Goal: Book appointment/travel/reservation: Register for event/course

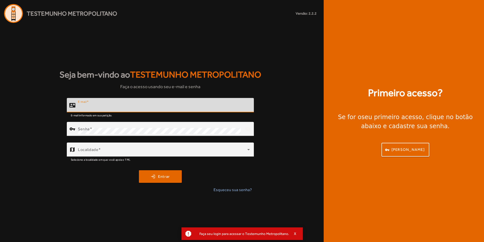
click at [129, 106] on input "E-mail" at bounding box center [164, 107] width 172 height 6
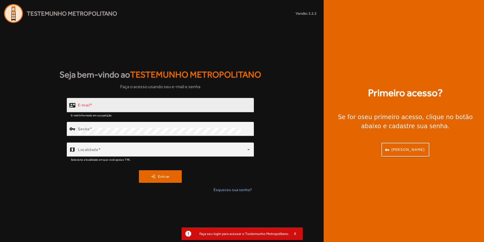
click at [158, 103] on div "E-mail" at bounding box center [164, 105] width 172 height 14
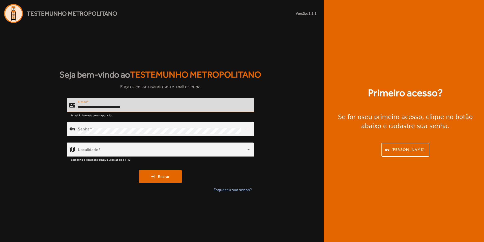
type input "**********"
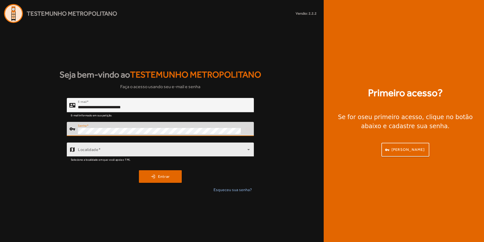
click at [150, 152] on span at bounding box center [162, 152] width 169 height 6
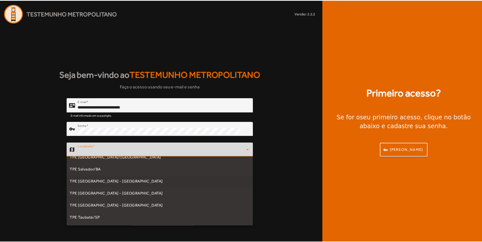
scroll to position [122, 0]
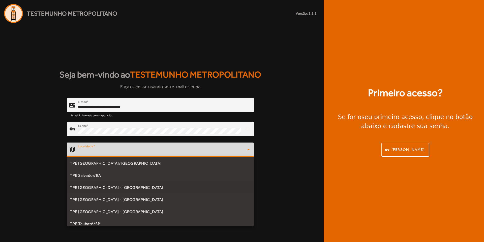
click at [119, 190] on mat-option "TPE [GEOGRAPHIC_DATA] - [GEOGRAPHIC_DATA]" at bounding box center [160, 188] width 187 height 12
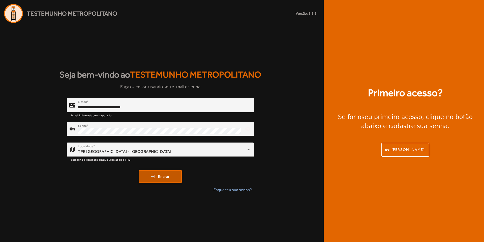
click at [157, 180] on span "submit" at bounding box center [160, 177] width 42 height 12
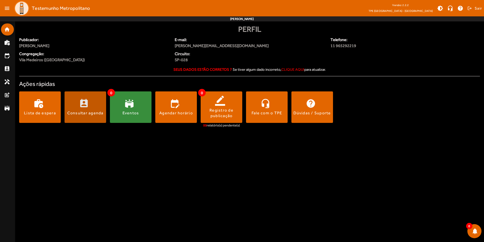
click at [81, 112] on div "Consultar agenda" at bounding box center [85, 113] width 36 height 6
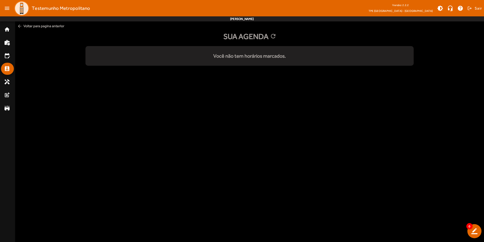
click at [23, 27] on span "arrow_back Voltar para pagina anterior" at bounding box center [249, 25] width 469 height 9
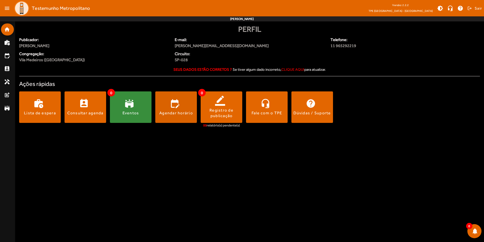
click at [179, 116] on span at bounding box center [176, 108] width 42 height 32
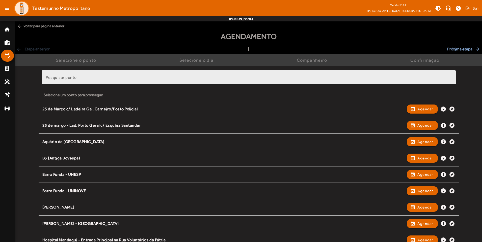
click at [123, 79] on input "Pesquisar ponto" at bounding box center [249, 80] width 406 height 6
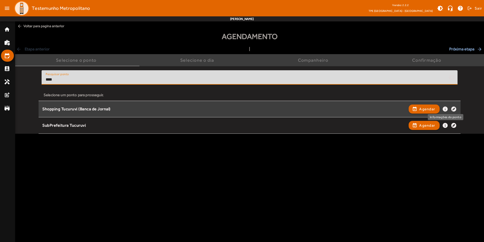
type input "****"
click at [445, 111] on mat-icon "info" at bounding box center [445, 109] width 6 height 6
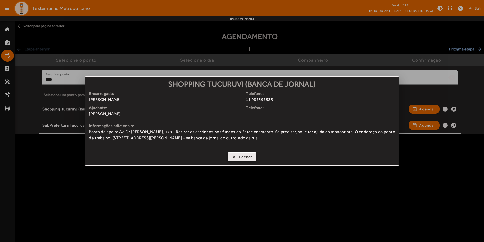
click at [243, 158] on span "Fechar" at bounding box center [245, 157] width 13 height 6
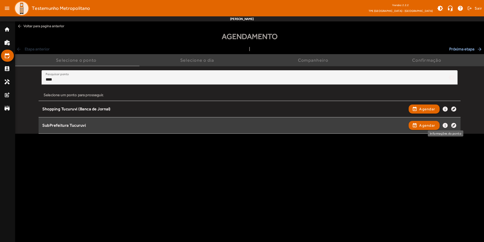
click at [446, 127] on mat-icon "info" at bounding box center [445, 126] width 6 height 6
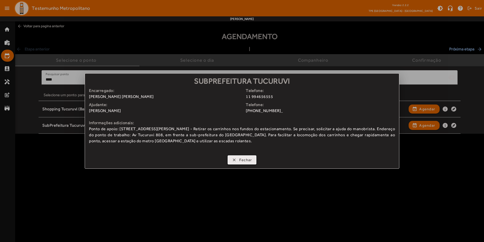
click at [249, 162] on span "Fechar" at bounding box center [245, 160] width 13 height 6
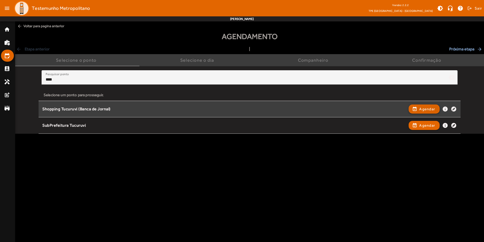
click at [413, 110] on span "button" at bounding box center [424, 109] width 30 height 12
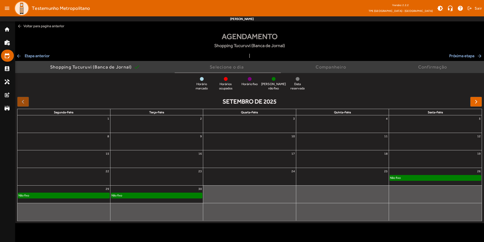
click at [51, 196] on div "Não fixo" at bounding box center [63, 195] width 91 height 5
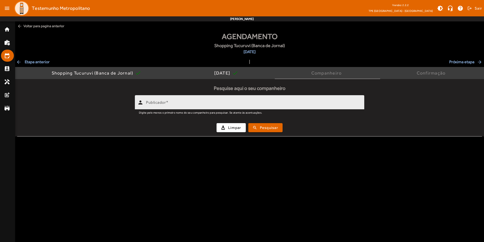
click at [229, 105] on input "Publicador" at bounding box center [253, 105] width 214 height 6
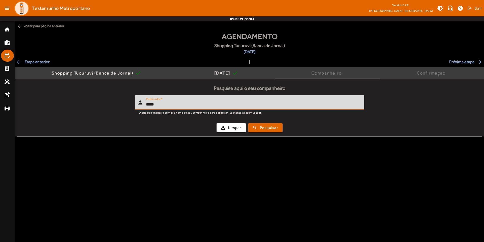
click at [248, 123] on button "search Pesquisar" at bounding box center [265, 127] width 34 height 9
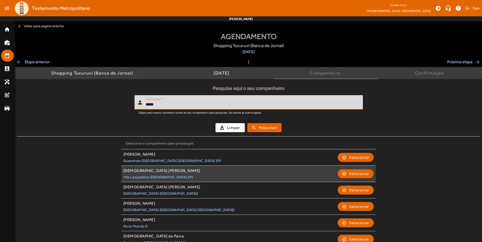
scroll to position [26, 0]
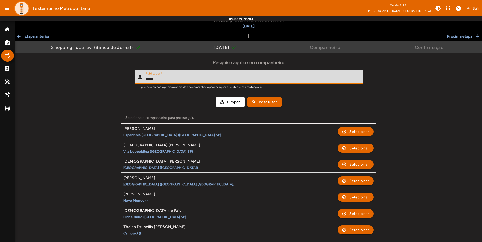
click at [177, 79] on input "*****" at bounding box center [251, 79] width 213 height 6
type input "*******"
click at [247, 98] on button "search Pesquisar" at bounding box center [264, 102] width 34 height 9
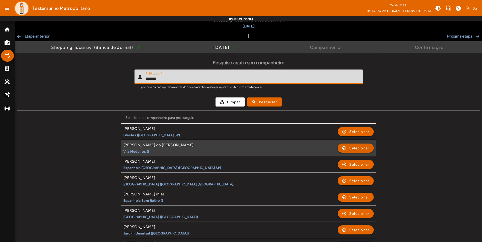
click at [344, 150] on span "button" at bounding box center [355, 148] width 35 height 12
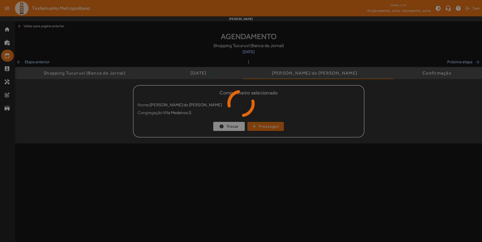
scroll to position [0, 0]
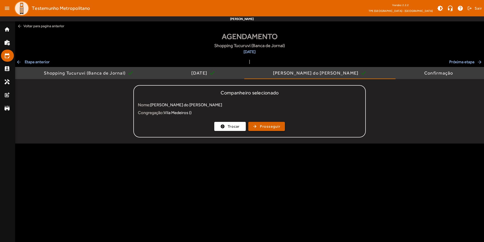
click at [270, 128] on span "Prosseguir" at bounding box center [270, 127] width 20 height 6
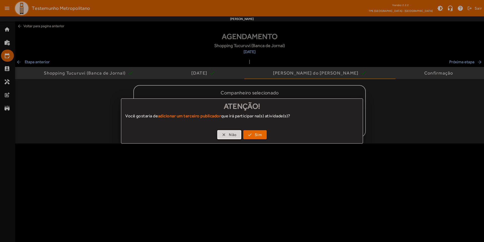
click at [231, 136] on span "Não" at bounding box center [233, 135] width 8 height 6
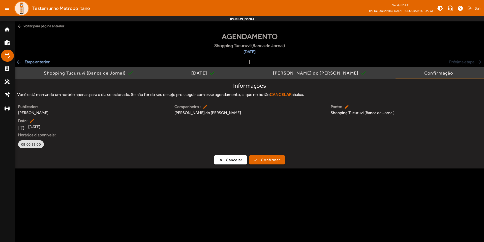
click at [71, 139] on div "Horários disponíveis: 08:00 11:00" at bounding box center [249, 140] width 469 height 17
click at [77, 140] on div "08:00 11:00" at bounding box center [247, 144] width 463 height 10
click at [210, 73] on div "[DATE]" at bounding box center [200, 73] width 18 height 5
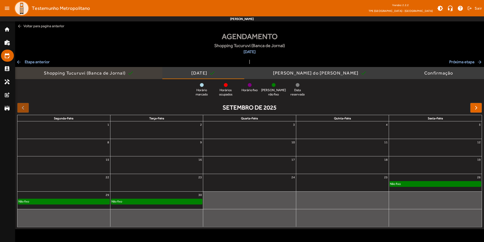
click at [73, 77] on span "Shopping Tucuruvi (Banca de Jornal) check" at bounding box center [89, 73] width 90 height 12
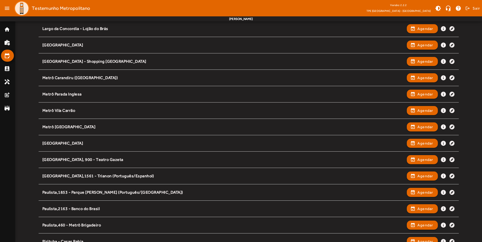
scroll to position [311, 0]
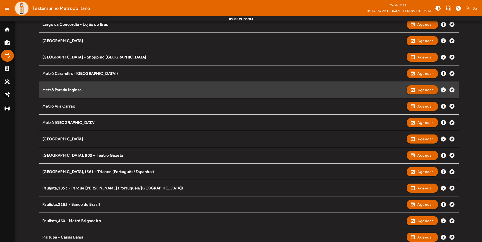
click at [412, 91] on span "button" at bounding box center [422, 90] width 30 height 12
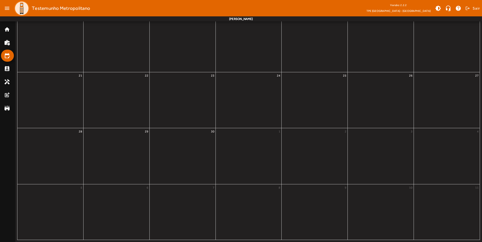
scroll to position [0, 0]
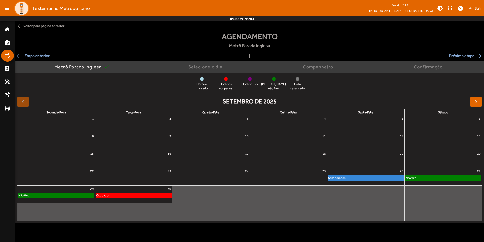
click at [71, 196] on div "Não fixo" at bounding box center [56, 195] width 76 height 5
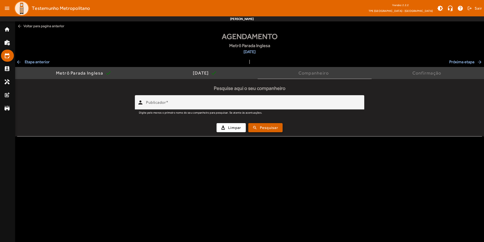
click at [260, 126] on span "Pesquisar" at bounding box center [269, 128] width 18 height 6
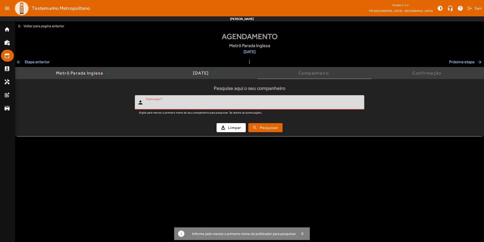
click at [253, 106] on input "Publicador" at bounding box center [253, 105] width 214 height 6
type input "*******"
click at [248, 123] on button "search Pesquisar" at bounding box center [265, 127] width 34 height 9
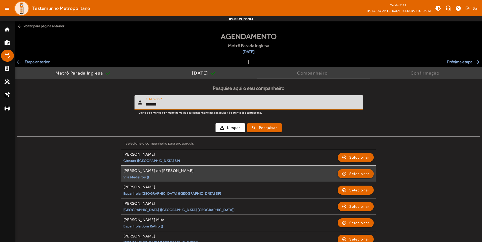
click at [340, 172] on span "button" at bounding box center [355, 174] width 35 height 12
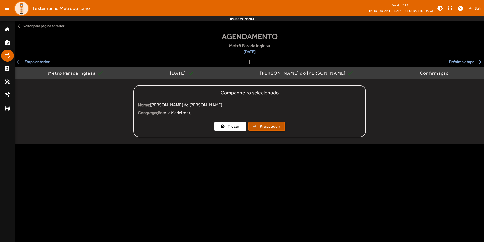
click at [275, 126] on span "Prosseguir" at bounding box center [270, 127] width 20 height 6
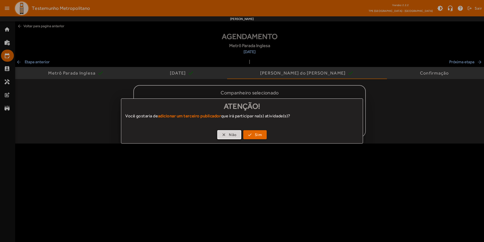
click at [230, 135] on span "Não" at bounding box center [233, 135] width 8 height 6
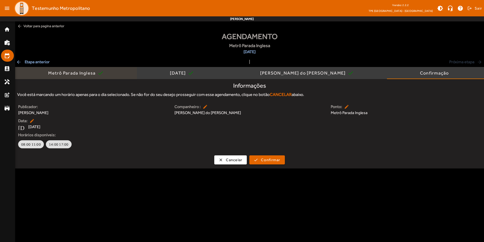
click at [67, 77] on span "Metrô Parada Inglesa check" at bounding box center [75, 73] width 55 height 12
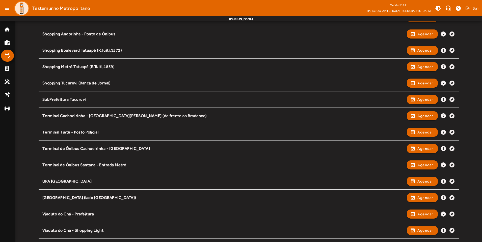
scroll to position [609, 0]
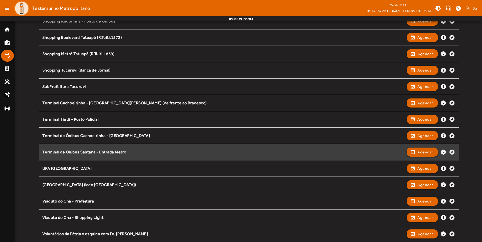
click at [428, 152] on span "Agendar" at bounding box center [425, 152] width 16 height 6
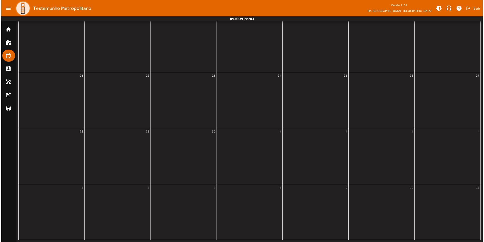
scroll to position [0, 0]
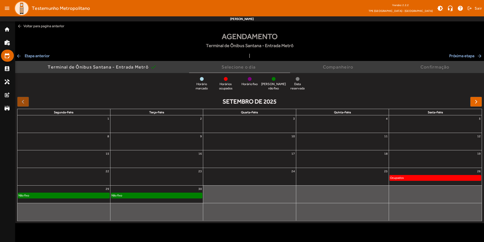
click at [90, 196] on div "Não fixo" at bounding box center [63, 195] width 91 height 5
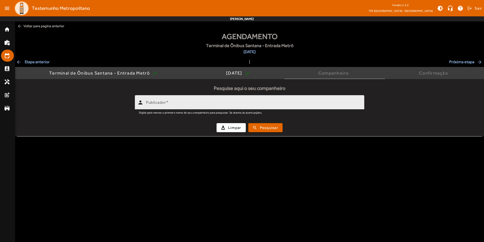
click at [278, 106] on input "Publicador" at bounding box center [253, 105] width 214 height 6
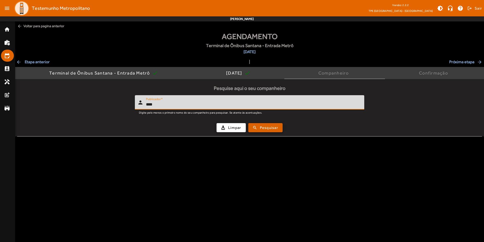
type input "****"
click at [277, 125] on span "Pesquisar" at bounding box center [269, 128] width 18 height 6
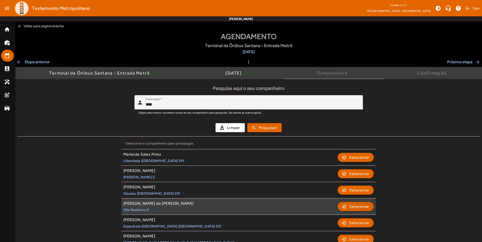
click at [352, 206] on span "Selecionar" at bounding box center [359, 207] width 20 height 6
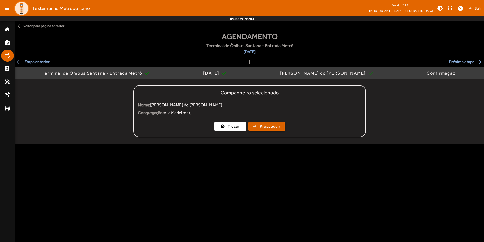
click at [266, 127] on span "Prosseguir" at bounding box center [270, 127] width 20 height 6
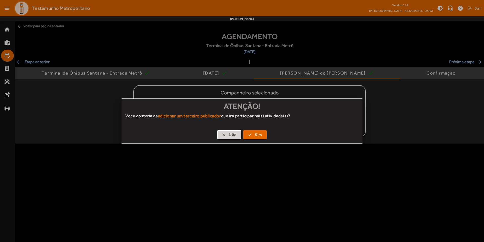
click at [228, 132] on span "button" at bounding box center [229, 135] width 23 height 12
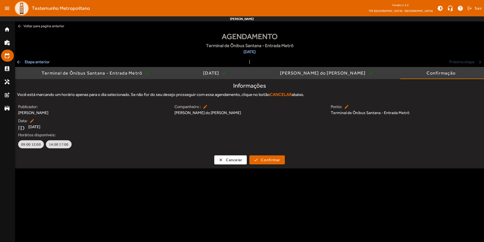
click at [40, 63] on span "arrow_back Etapa anterior" at bounding box center [33, 62] width 34 height 6
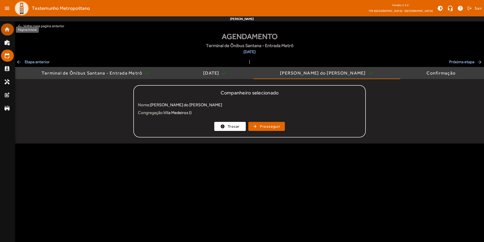
click at [6, 27] on mat-icon "home" at bounding box center [7, 29] width 6 height 6
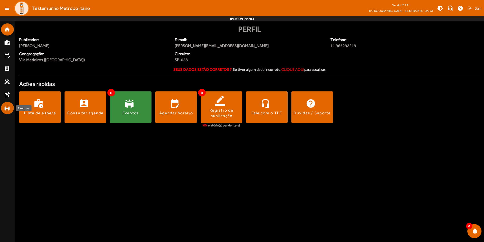
click at [9, 111] on mat-icon "stadium" at bounding box center [7, 108] width 6 height 6
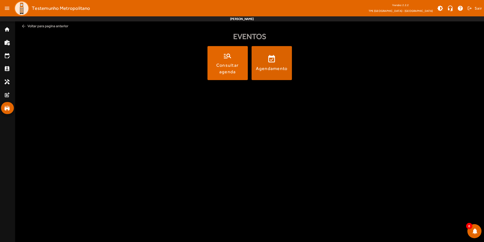
click at [268, 74] on span at bounding box center [272, 63] width 40 height 34
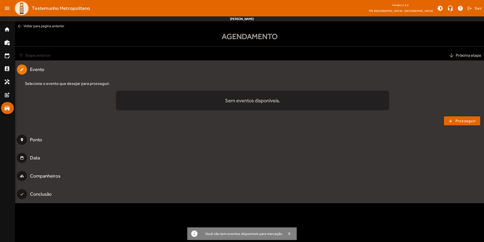
click at [243, 107] on mat-list "Sem eventos disponíveis." at bounding box center [252, 101] width 273 height 20
click at [27, 27] on span "arrow_back Voltar para pagina anterior" at bounding box center [249, 25] width 469 height 9
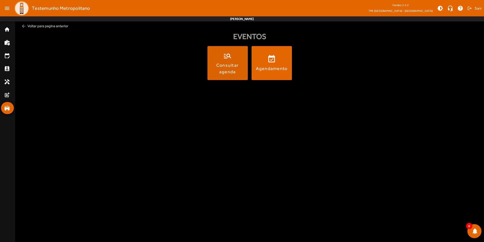
click at [218, 65] on div "Consultar agenda" at bounding box center [228, 68] width 38 height 13
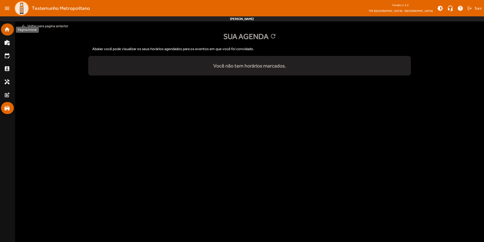
click at [8, 28] on mat-icon "home" at bounding box center [7, 29] width 6 height 6
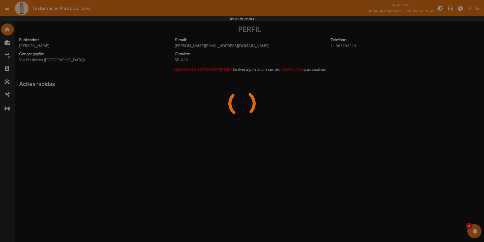
click at [6, 12] on div at bounding box center [242, 121] width 484 height 242
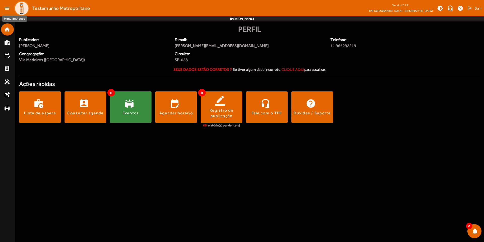
click at [7, 8] on mat-icon "menu" at bounding box center [7, 8] width 10 height 10
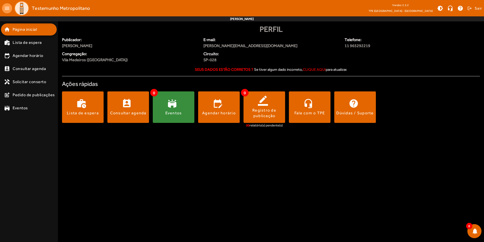
click at [7, 8] on mat-icon "menu" at bounding box center [7, 8] width 10 height 10
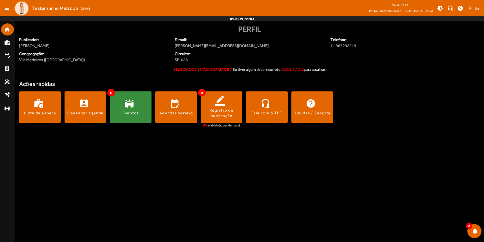
click at [7, 8] on mat-icon "menu" at bounding box center [7, 8] width 10 height 10
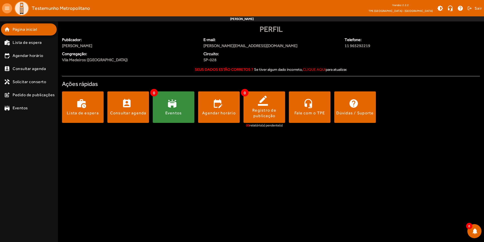
click at [7, 8] on mat-icon "menu" at bounding box center [7, 8] width 10 height 10
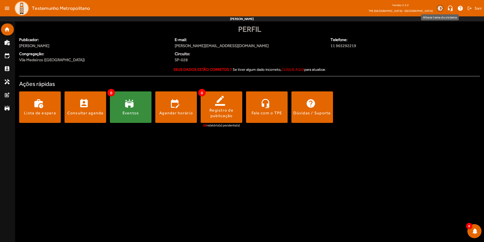
click at [442, 7] on span at bounding box center [440, 8] width 12 height 12
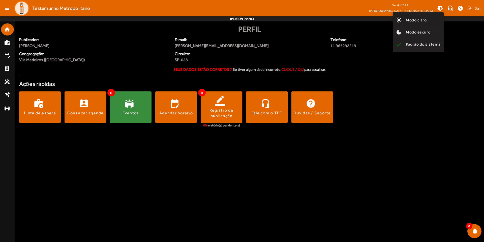
click at [420, 21] on span "Modo claro" at bounding box center [416, 20] width 21 height 5
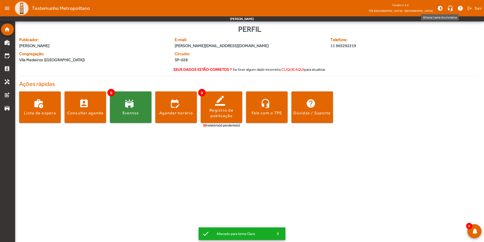
click at [441, 9] on span at bounding box center [440, 8] width 12 height 12
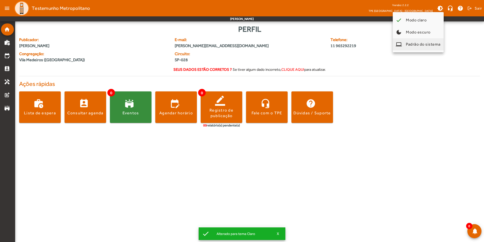
click at [425, 43] on span "Padrão do sistema" at bounding box center [423, 44] width 35 height 5
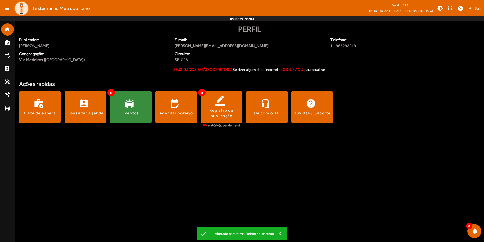
click at [428, 159] on body "menu Testemunho Metropolitano Versão: 2.2.2 TPE [GEOGRAPHIC_DATA] - Centro brig…" at bounding box center [242, 121] width 484 height 242
click at [431, 149] on body "menu Testemunho Metropolitano Versão: 2.2.2 TPE [GEOGRAPHIC_DATA] - Centro brig…" at bounding box center [242, 121] width 484 height 242
